Goal: Check status

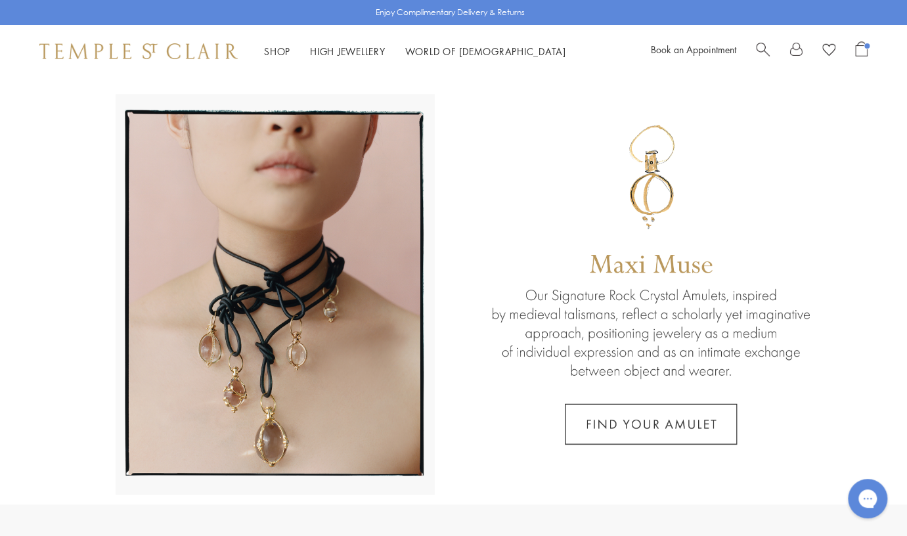
click at [795, 51] on link at bounding box center [795, 51] width 13 height 20
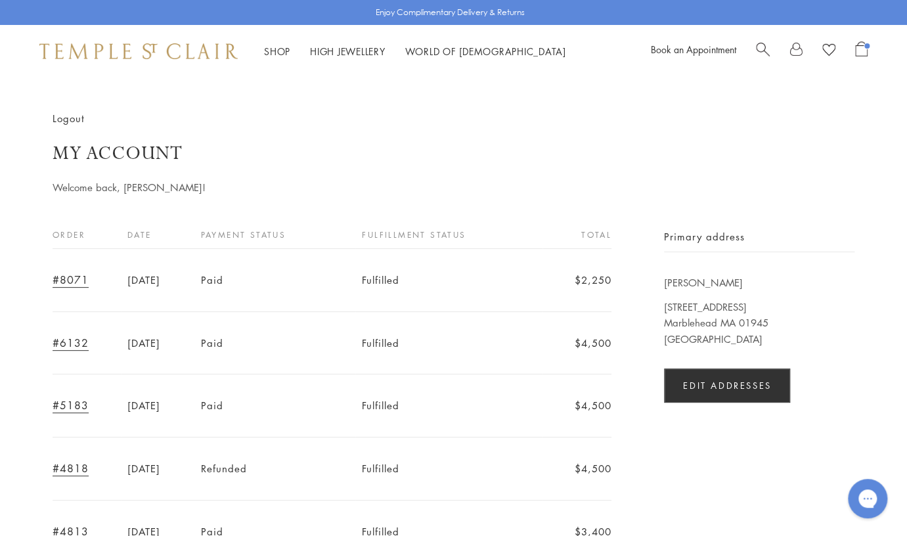
click at [78, 280] on link "#8071" at bounding box center [71, 280] width 36 height 14
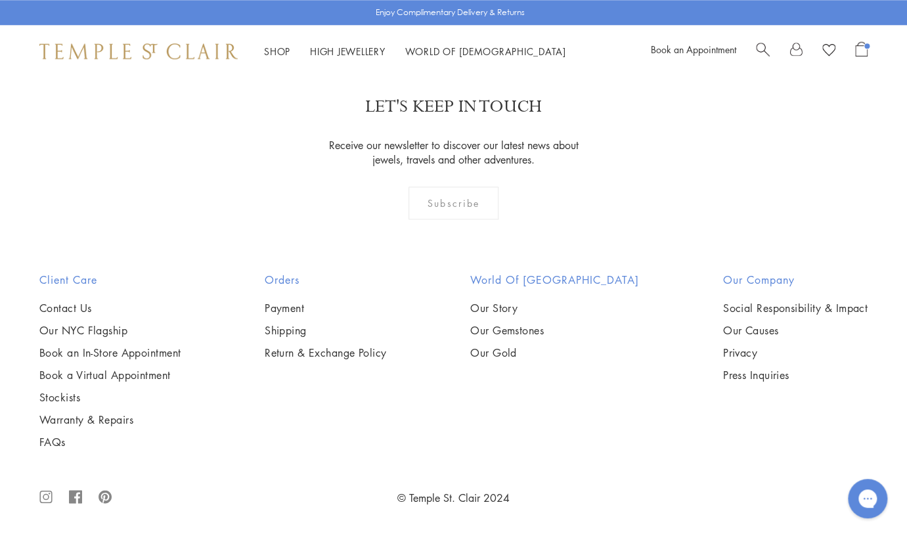
scroll to position [678, 0]
click at [309, 349] on link "Return & Exchange Policy" at bounding box center [326, 352] width 122 height 14
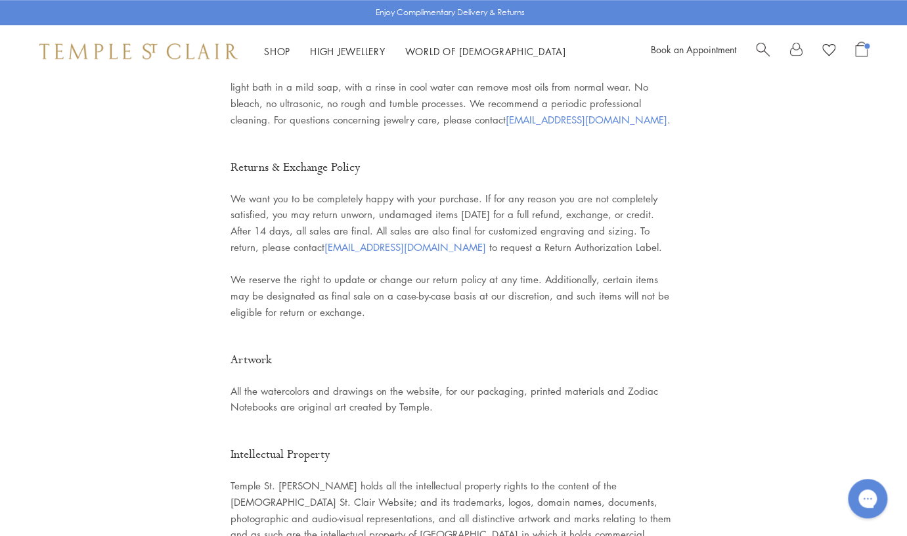
scroll to position [2822, 0]
click at [368, 241] on span "clientservices@templestclair.com" at bounding box center [405, 247] width 162 height 13
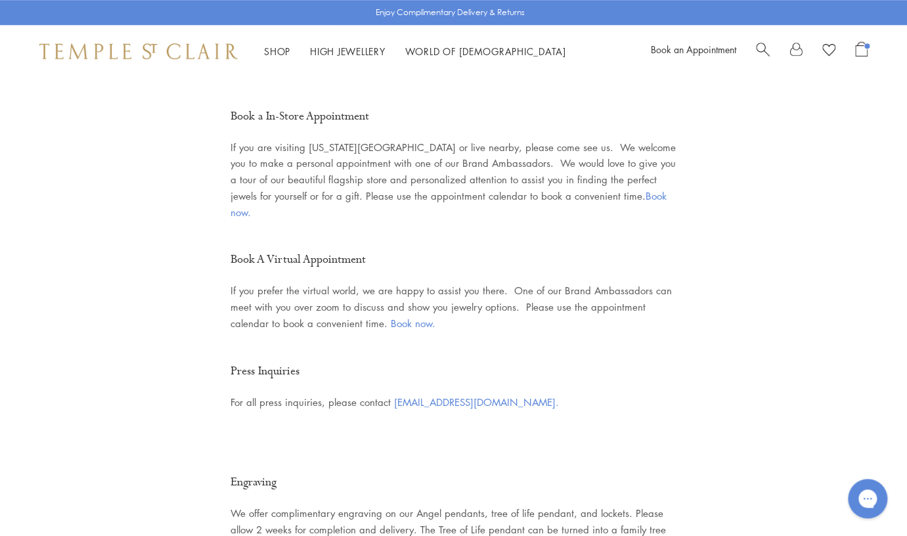
scroll to position [0, 0]
